Goal: Use online tool/utility: Utilize a website feature to perform a specific function

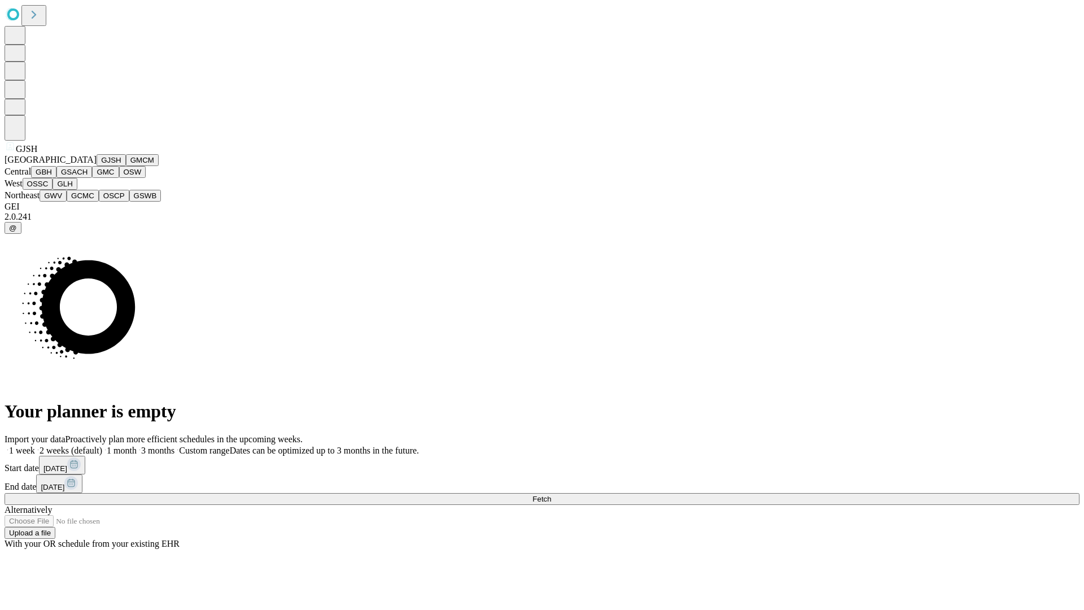
click at [97, 166] on button "GJSH" at bounding box center [111, 160] width 29 height 12
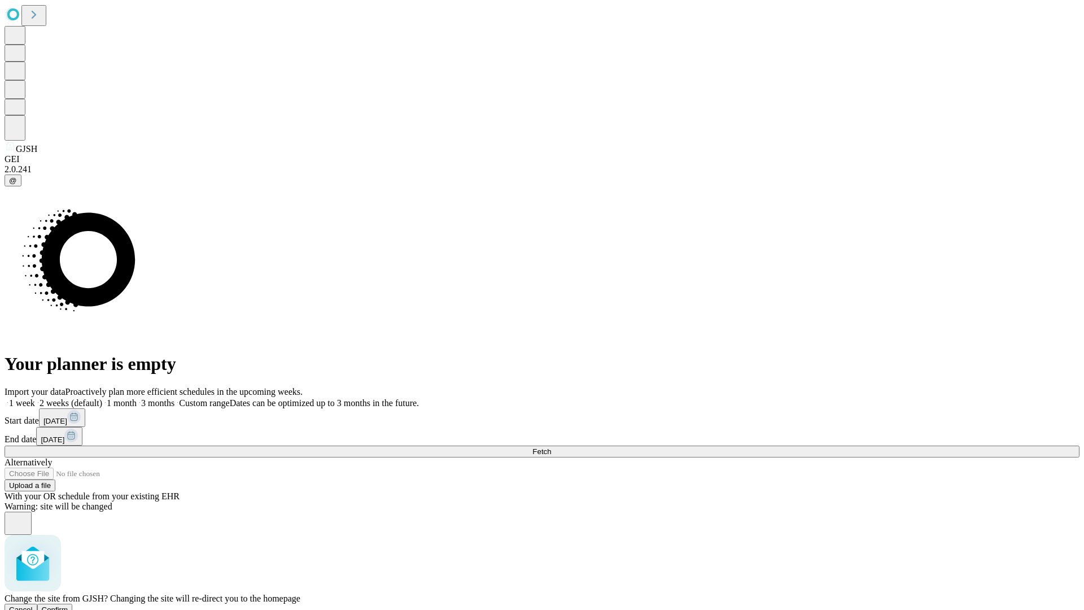
click at [68, 606] on span "Confirm" at bounding box center [55, 610] width 27 height 8
click at [137, 398] on label "1 month" at bounding box center [119, 403] width 34 height 10
click at [551, 447] on span "Fetch" at bounding box center [542, 451] width 19 height 8
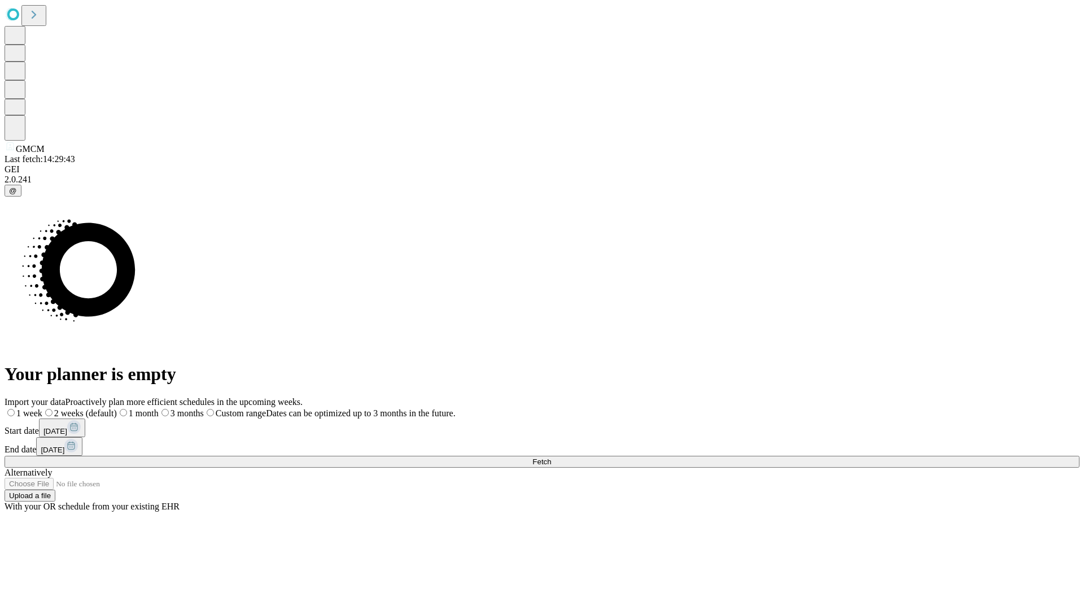
click at [159, 408] on label "1 month" at bounding box center [138, 413] width 42 height 10
click at [551, 458] on span "Fetch" at bounding box center [542, 462] width 19 height 8
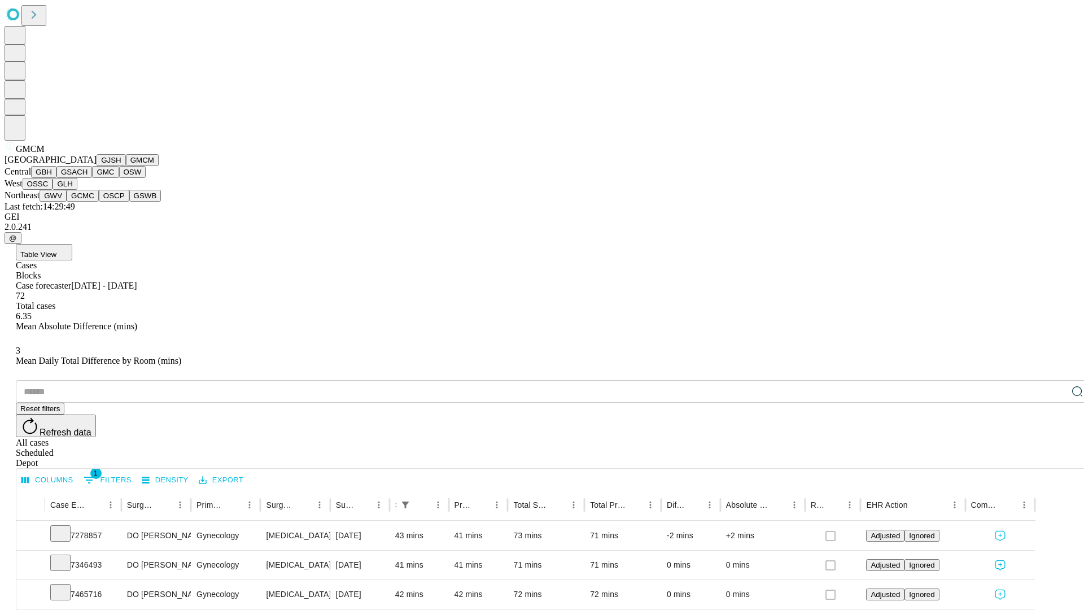
click at [56, 178] on button "GBH" at bounding box center [43, 172] width 25 height 12
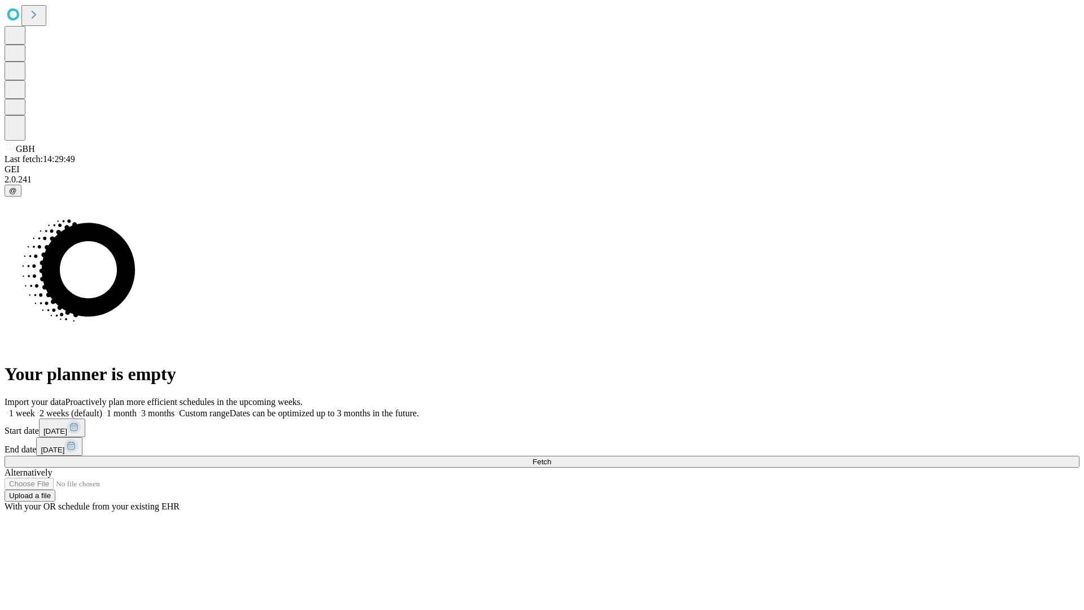
click at [137, 408] on label "1 month" at bounding box center [119, 413] width 34 height 10
click at [551, 458] on span "Fetch" at bounding box center [542, 462] width 19 height 8
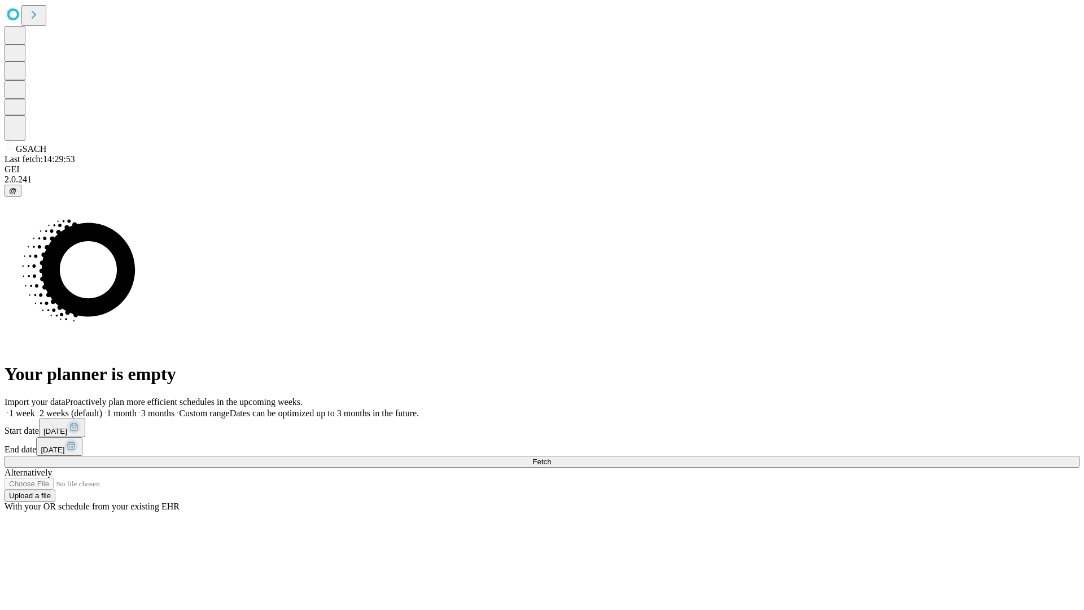
click at [137, 408] on label "1 month" at bounding box center [119, 413] width 34 height 10
click at [551, 458] on span "Fetch" at bounding box center [542, 462] width 19 height 8
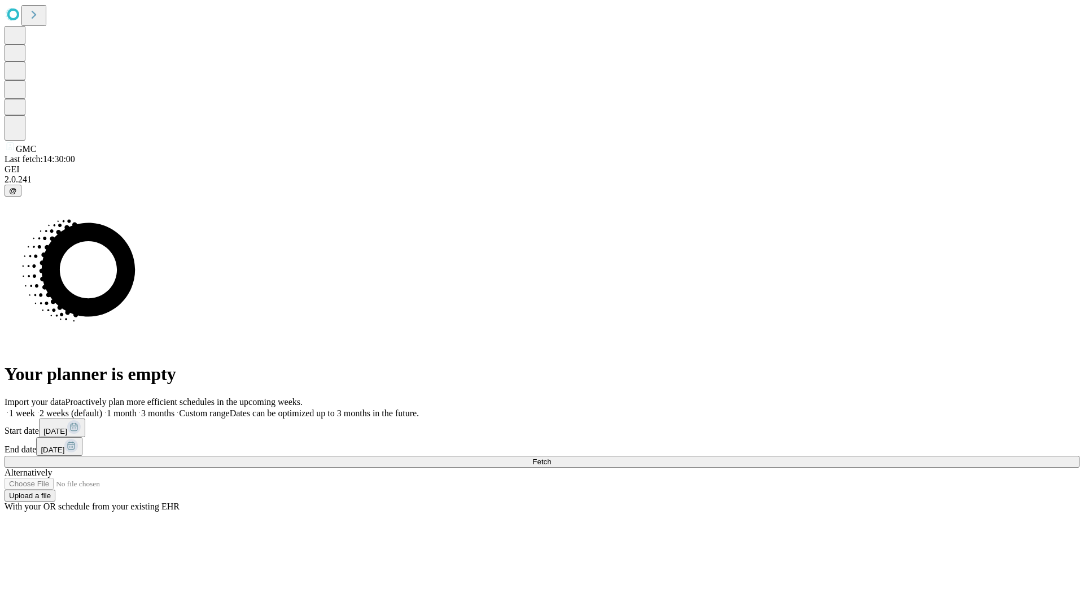
click at [137, 408] on label "1 month" at bounding box center [119, 413] width 34 height 10
click at [551, 458] on span "Fetch" at bounding box center [542, 462] width 19 height 8
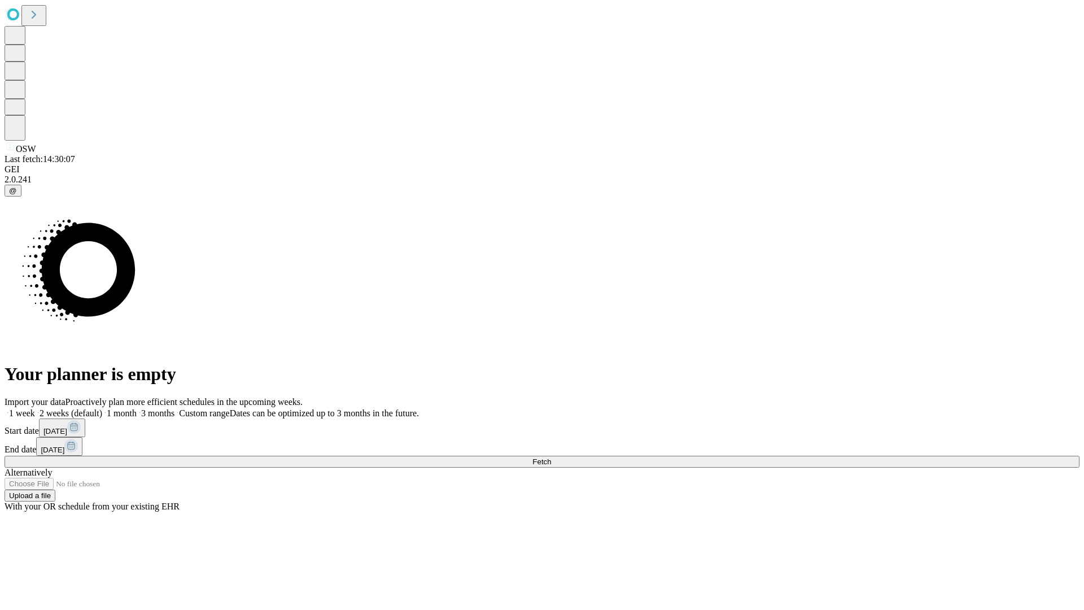
click at [137, 408] on label "1 month" at bounding box center [119, 413] width 34 height 10
click at [551, 458] on span "Fetch" at bounding box center [542, 462] width 19 height 8
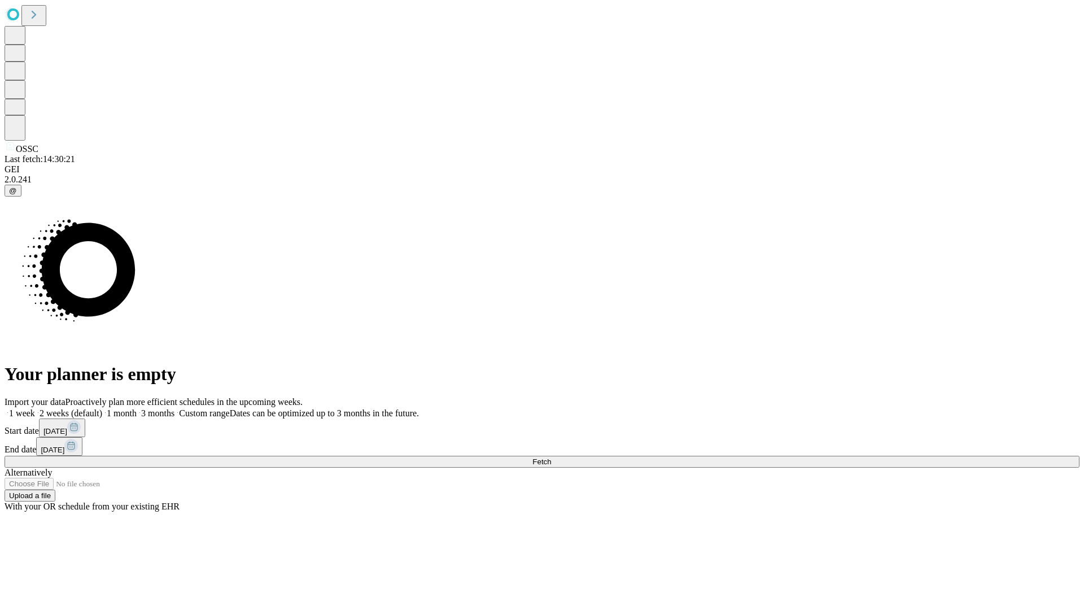
click at [137, 408] on label "1 month" at bounding box center [119, 413] width 34 height 10
click at [551, 458] on span "Fetch" at bounding box center [542, 462] width 19 height 8
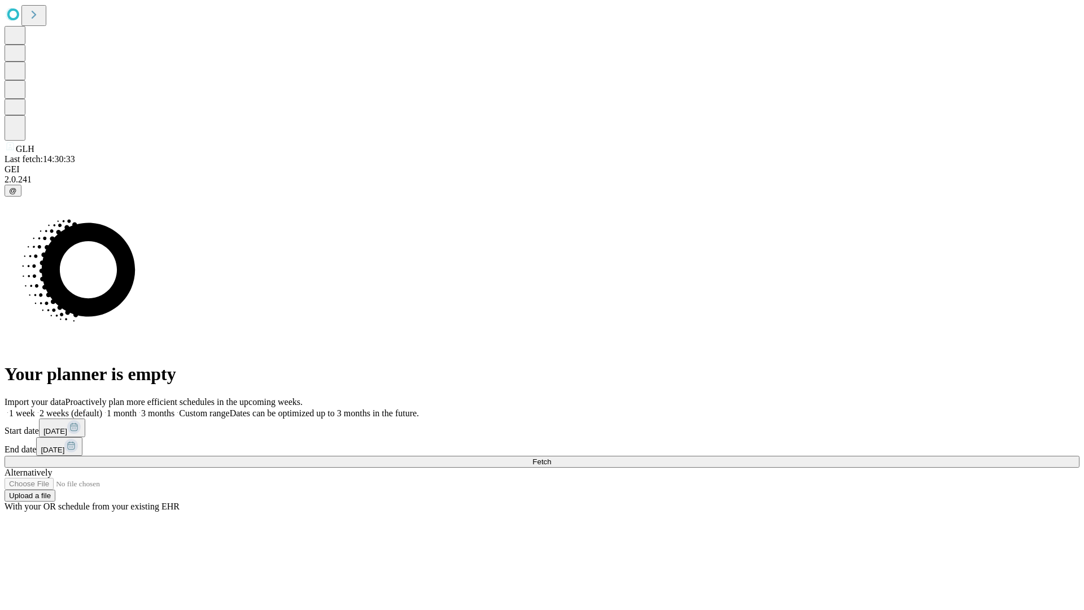
click at [137, 408] on label "1 month" at bounding box center [119, 413] width 34 height 10
click at [551, 458] on span "Fetch" at bounding box center [542, 462] width 19 height 8
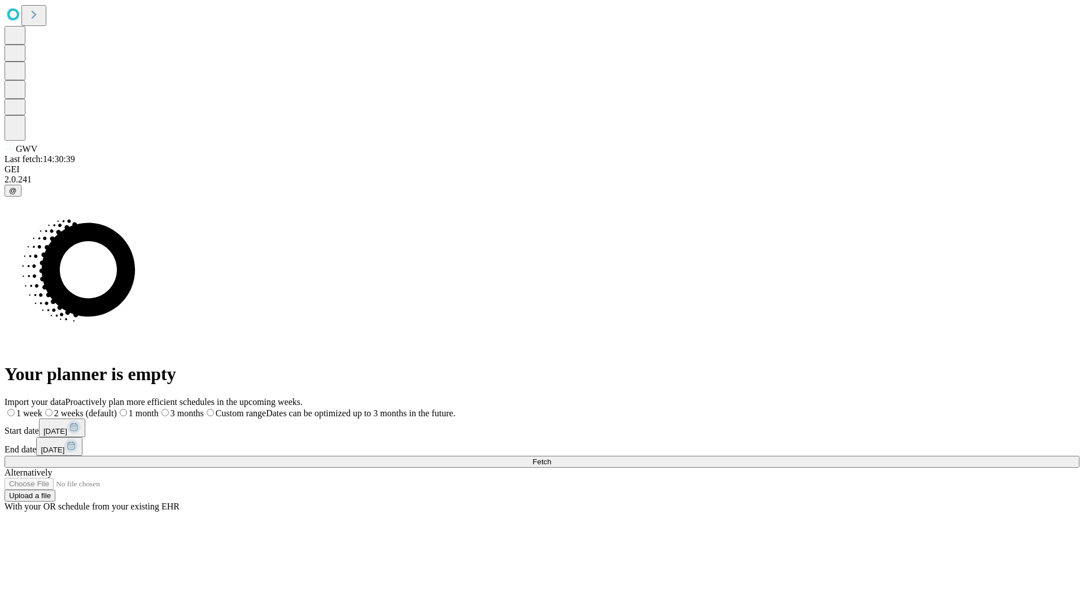
click at [551, 458] on span "Fetch" at bounding box center [542, 462] width 19 height 8
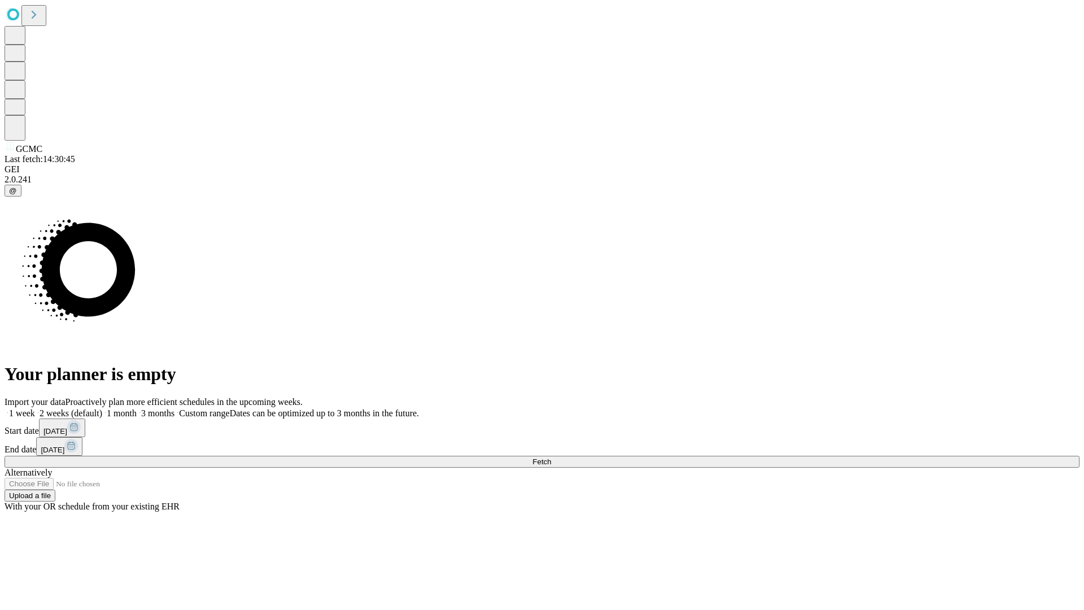
click at [137, 408] on label "1 month" at bounding box center [119, 413] width 34 height 10
click at [551, 458] on span "Fetch" at bounding box center [542, 462] width 19 height 8
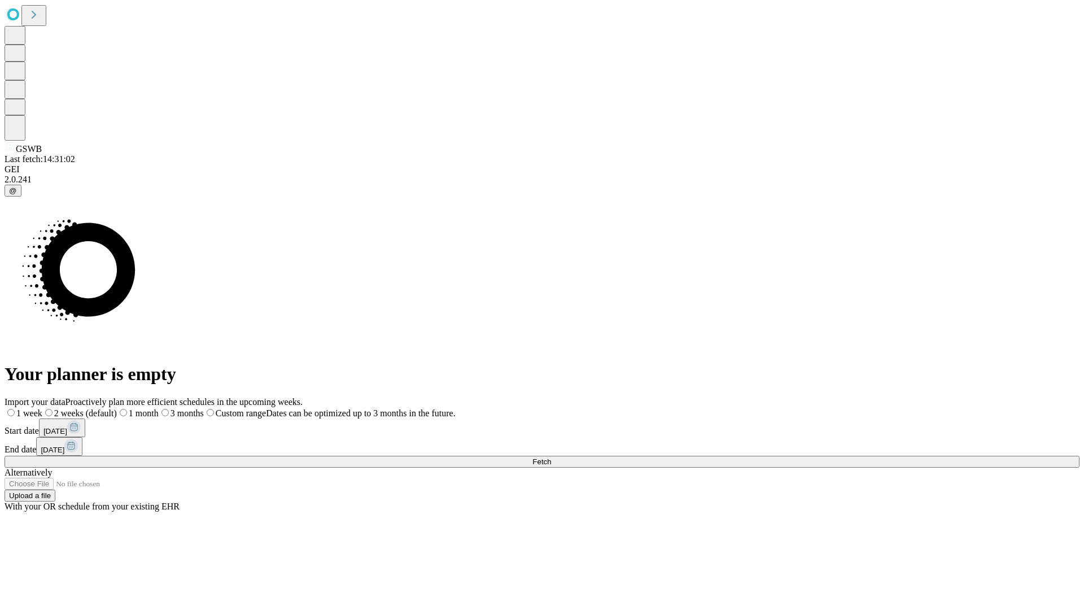
click at [159, 408] on label "1 month" at bounding box center [138, 413] width 42 height 10
click at [551, 458] on span "Fetch" at bounding box center [542, 462] width 19 height 8
